Goal: Task Accomplishment & Management: Use online tool/utility

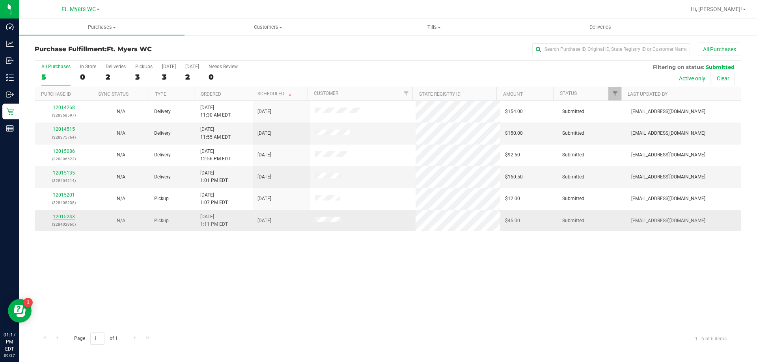
click at [55, 215] on link "12015243" at bounding box center [64, 217] width 22 height 6
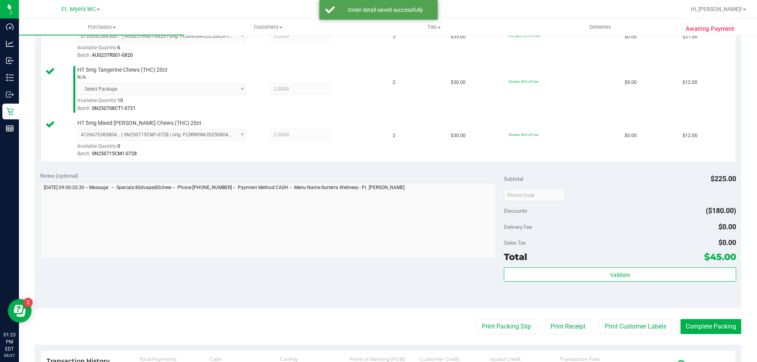
scroll to position [236, 0]
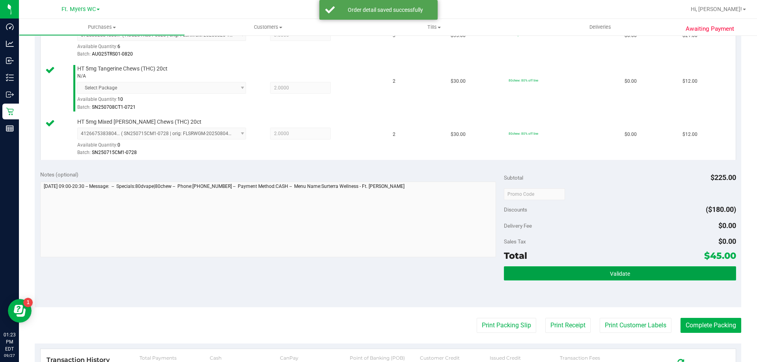
click at [518, 268] on button "Validate" at bounding box center [620, 273] width 232 height 14
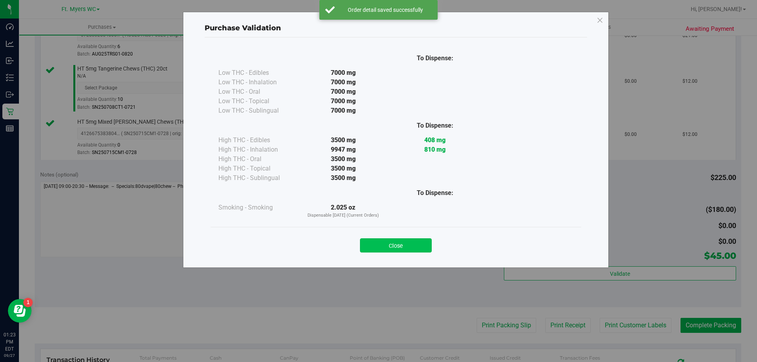
click at [397, 245] on button "Close" at bounding box center [396, 245] width 72 height 14
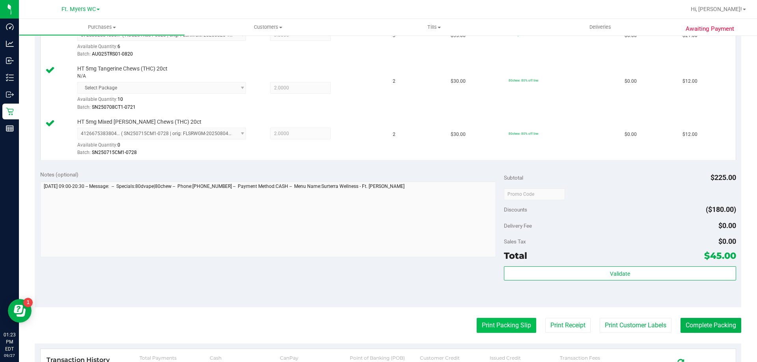
click at [480, 329] on button "Print Packing Slip" at bounding box center [505, 325] width 59 height 15
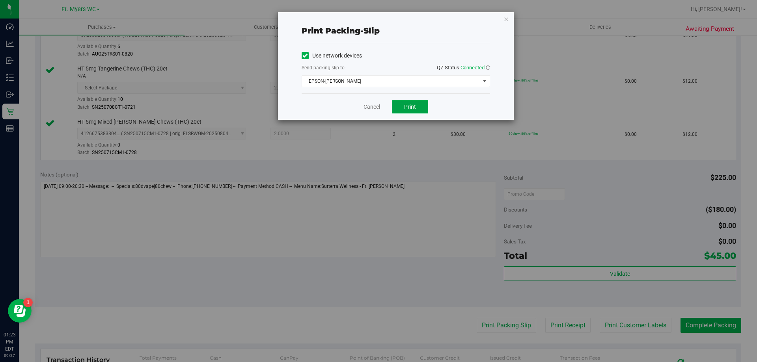
click at [412, 102] on button "Print" at bounding box center [410, 106] width 36 height 13
click at [375, 110] on link "Cancel" at bounding box center [371, 107] width 17 height 8
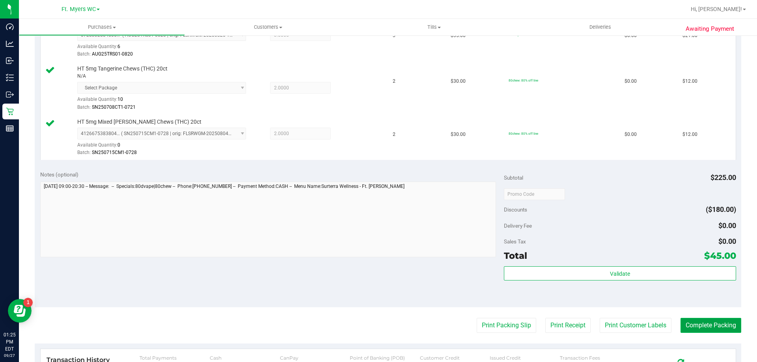
click at [714, 329] on button "Complete Packing" at bounding box center [710, 325] width 61 height 15
